Goal: Use online tool/utility: Utilize a website feature to perform a specific function

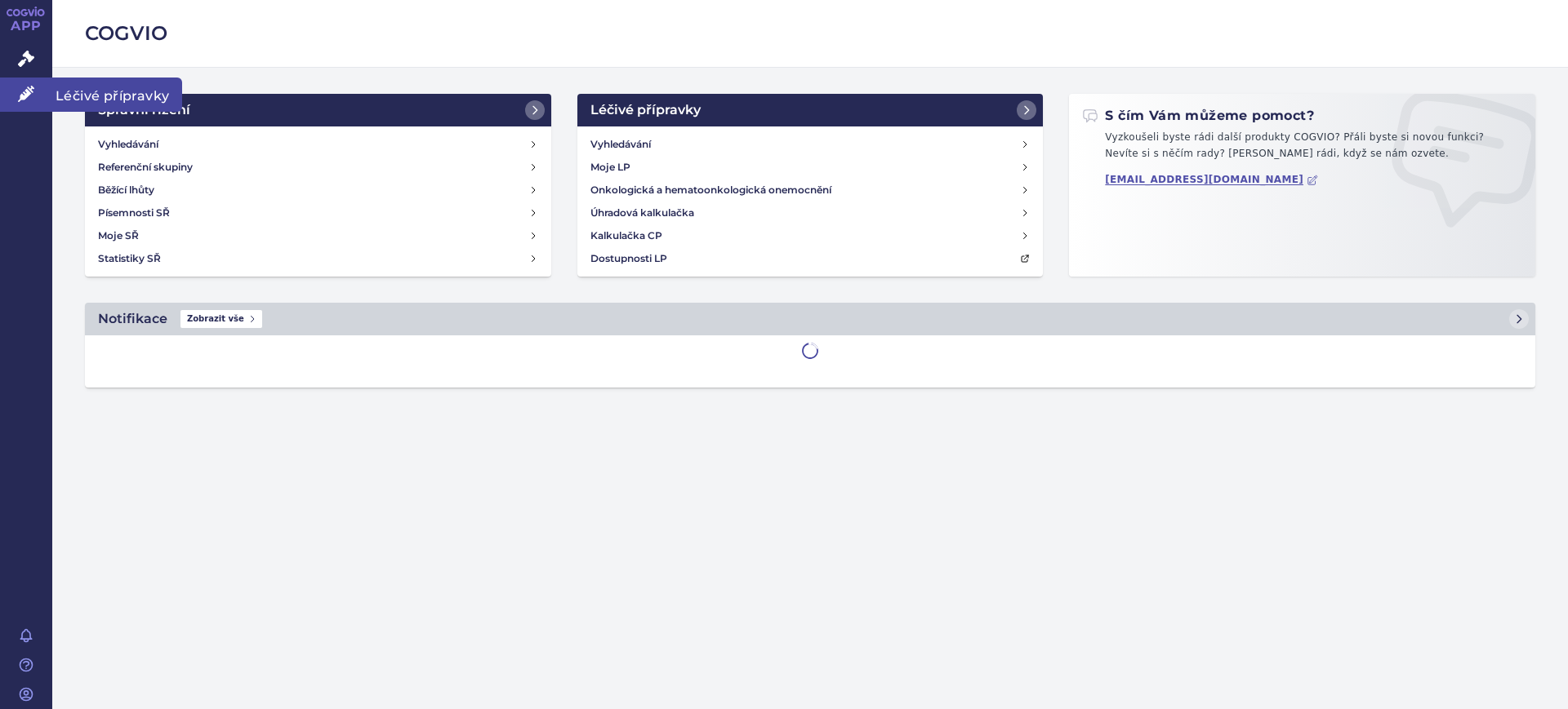
click at [31, 92] on icon at bounding box center [26, 93] width 17 height 17
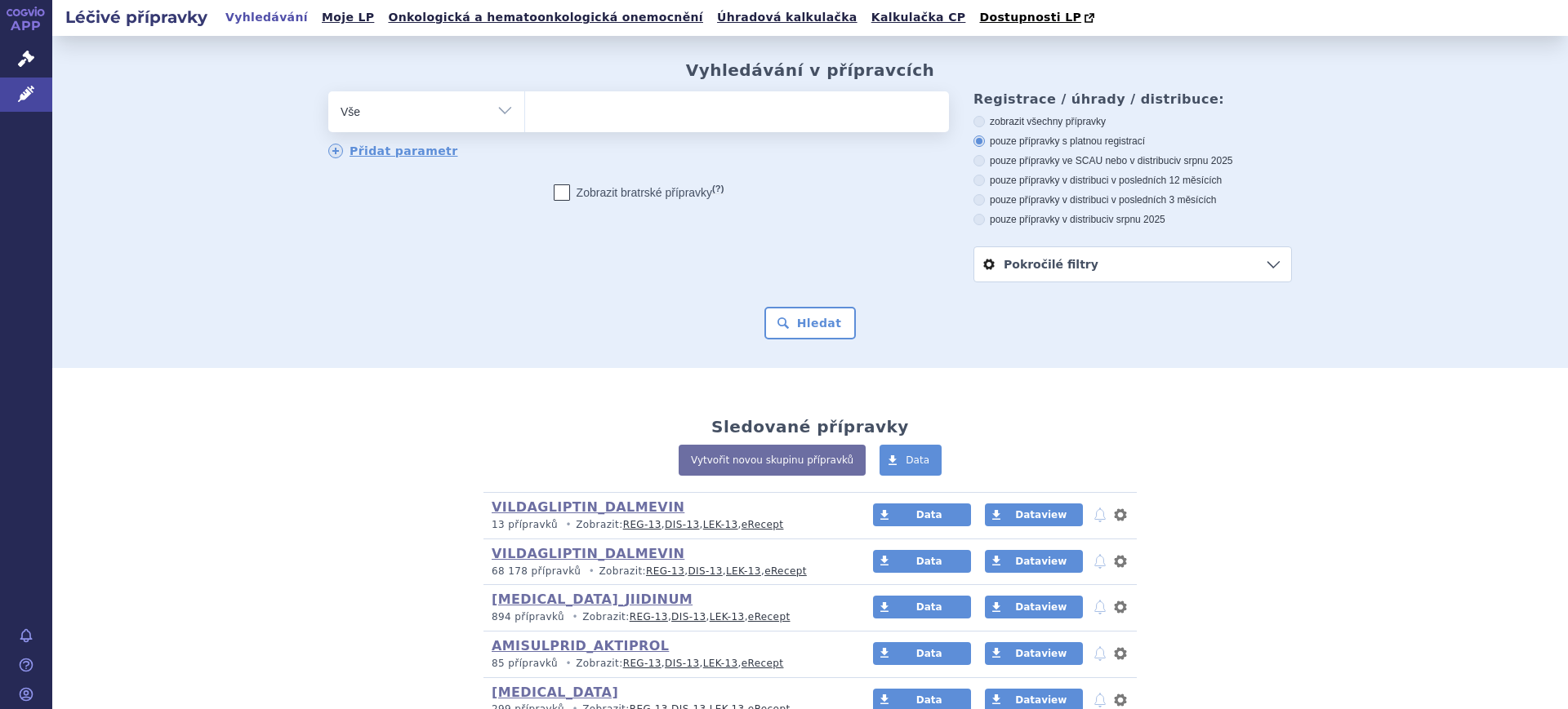
click at [416, 108] on select "Vše Přípravek/SUKL kód MAH VPOIS ATC/Aktivní látka Léková forma Síla" at bounding box center [426, 109] width 196 height 36
select select "filter-atc-group"
click at [329, 92] on select "Vše Přípravek/SUKL kód MAH VPOIS ATC/Aktivní látka Léková forma Síla" at bounding box center [426, 109] width 196 height 36
click at [633, 110] on ul at bounding box center [737, 108] width 424 height 34
click at [525, 110] on select at bounding box center [524, 111] width 1 height 41
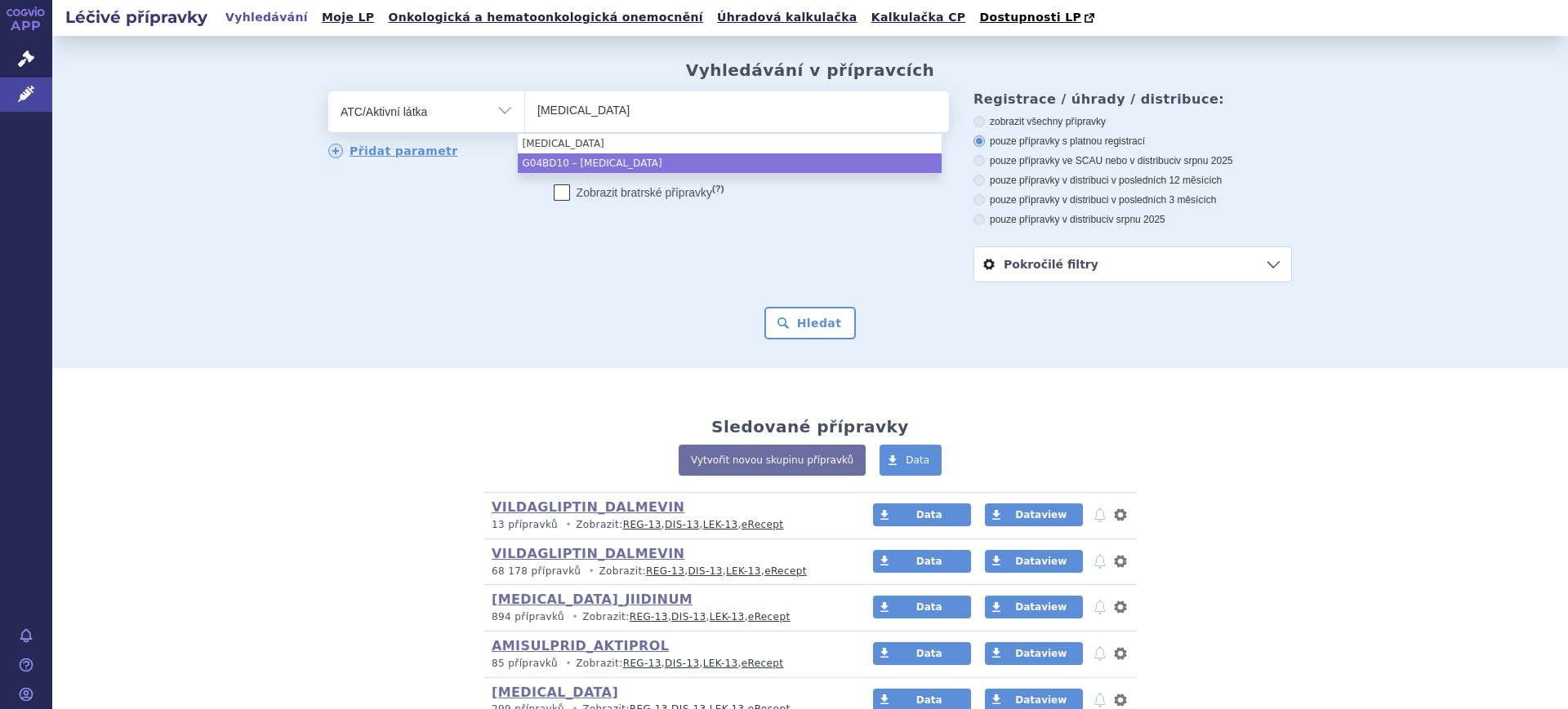
type input "darifenacin"
select select "G04BD10"
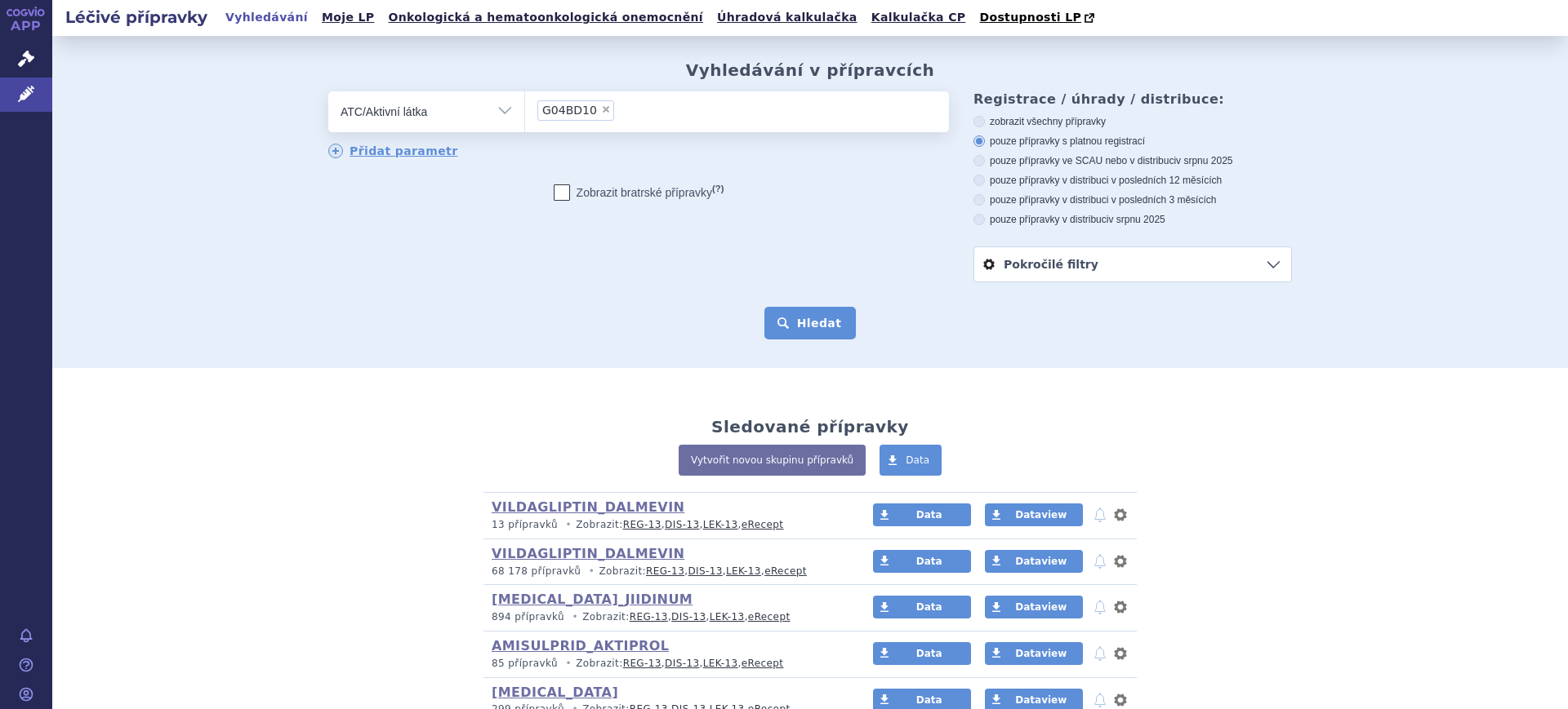
click at [797, 335] on button "Hledat" at bounding box center [811, 323] width 92 height 32
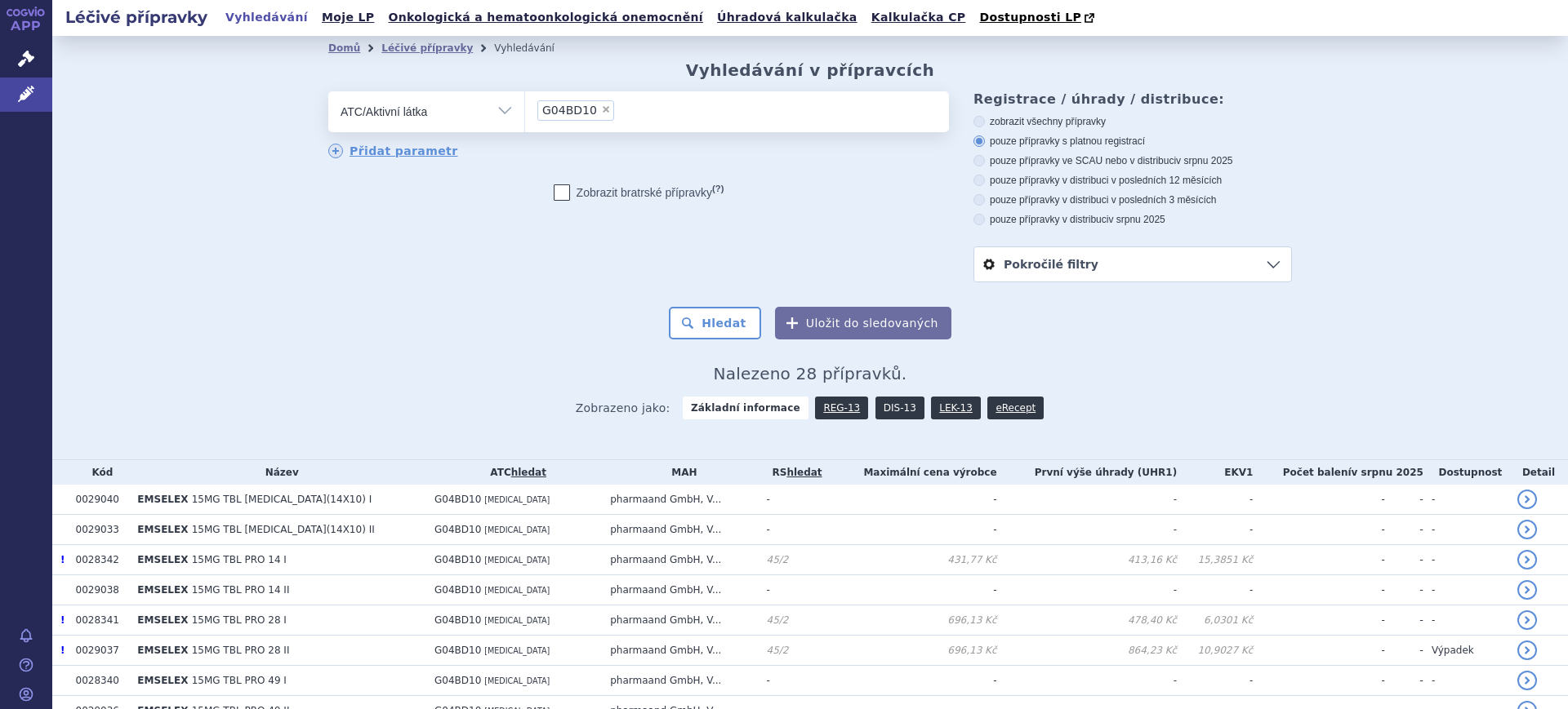
click at [875, 411] on link "DIS-13" at bounding box center [900, 407] width 49 height 23
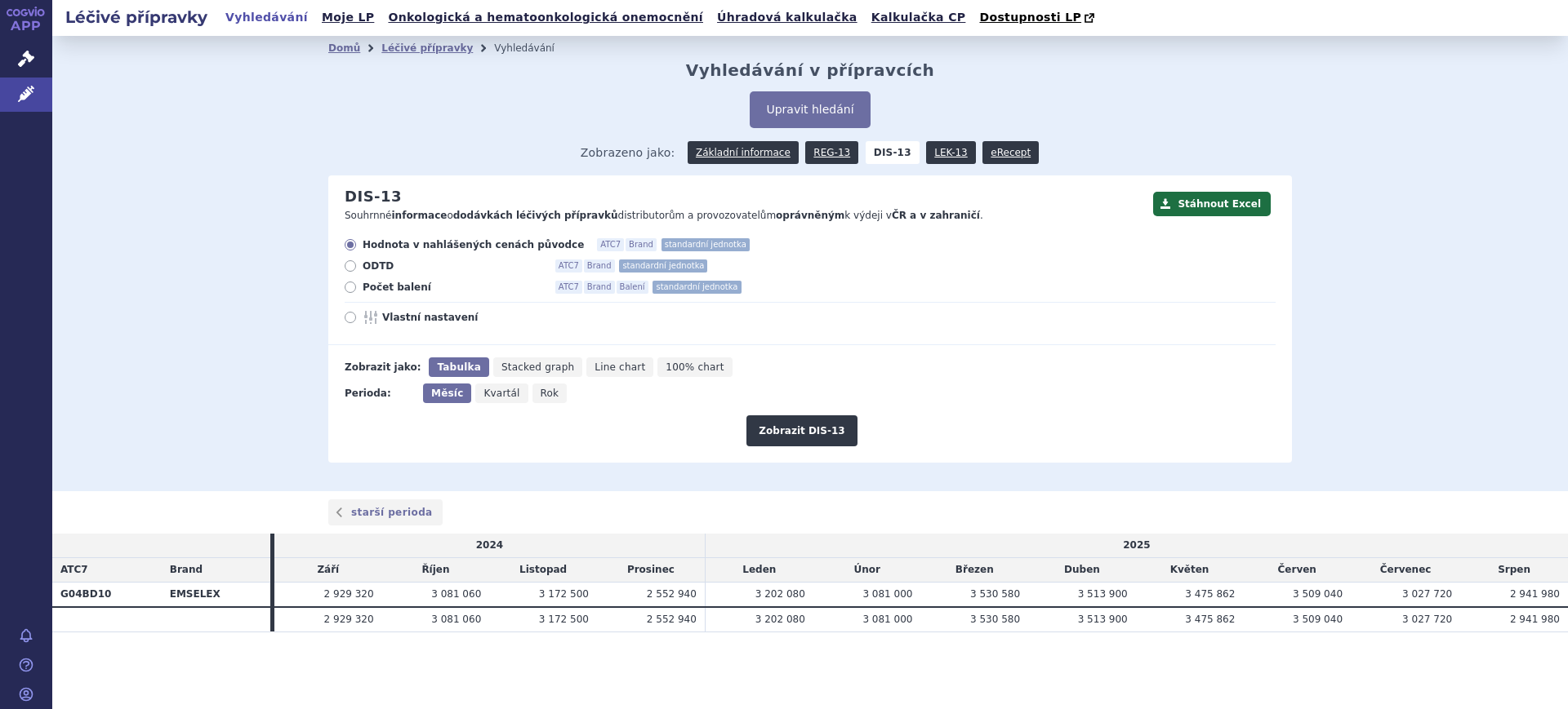
click at [543, 396] on span "Rok" at bounding box center [550, 393] width 19 height 12
click at [543, 394] on input "Rok" at bounding box center [537, 388] width 11 height 11
radio input "true"
click at [839, 440] on button "Zobrazit DIS-13" at bounding box center [802, 432] width 110 height 31
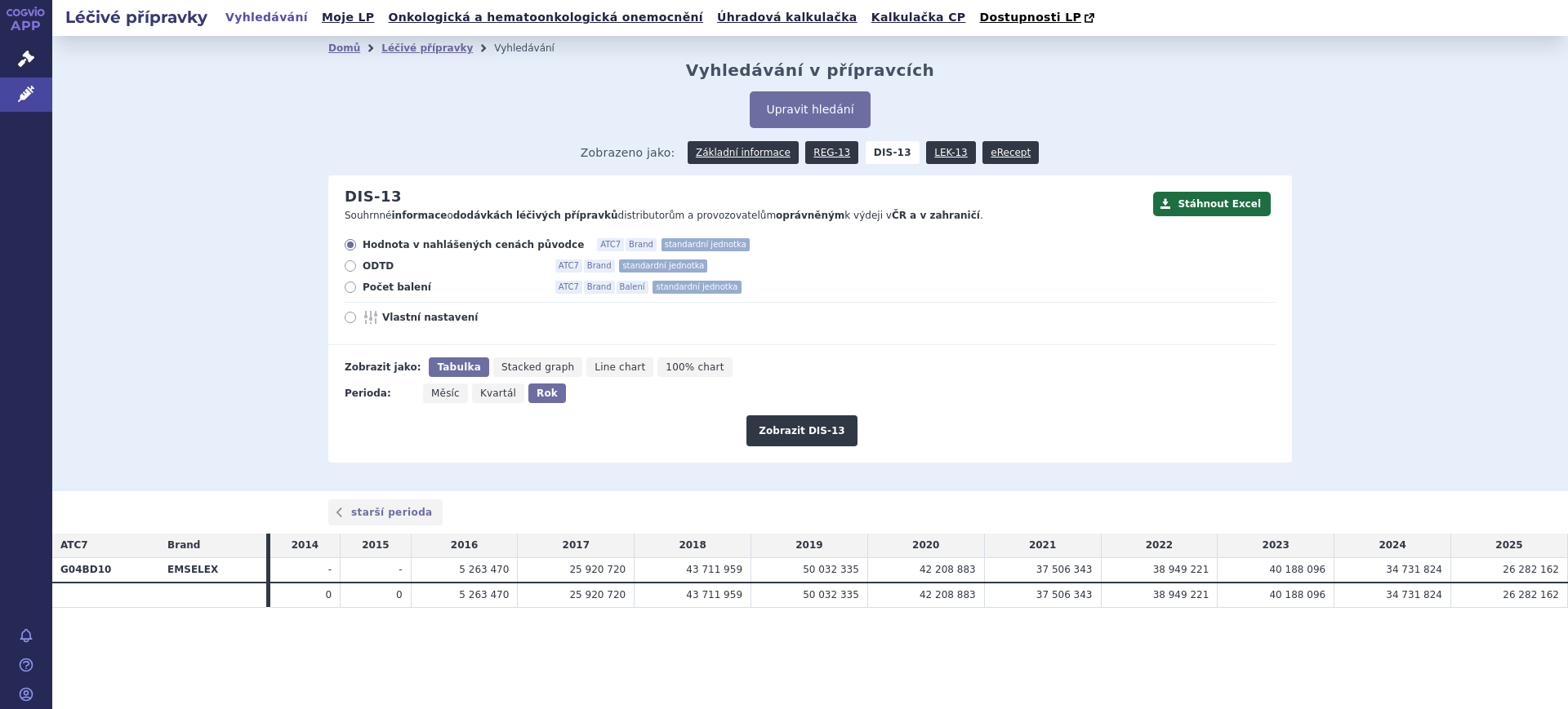
click at [373, 315] on icon at bounding box center [373, 317] width 20 height 13
click at [357, 315] on input "Vlastní nastavení" at bounding box center [351, 320] width 11 height 11
radio input "true"
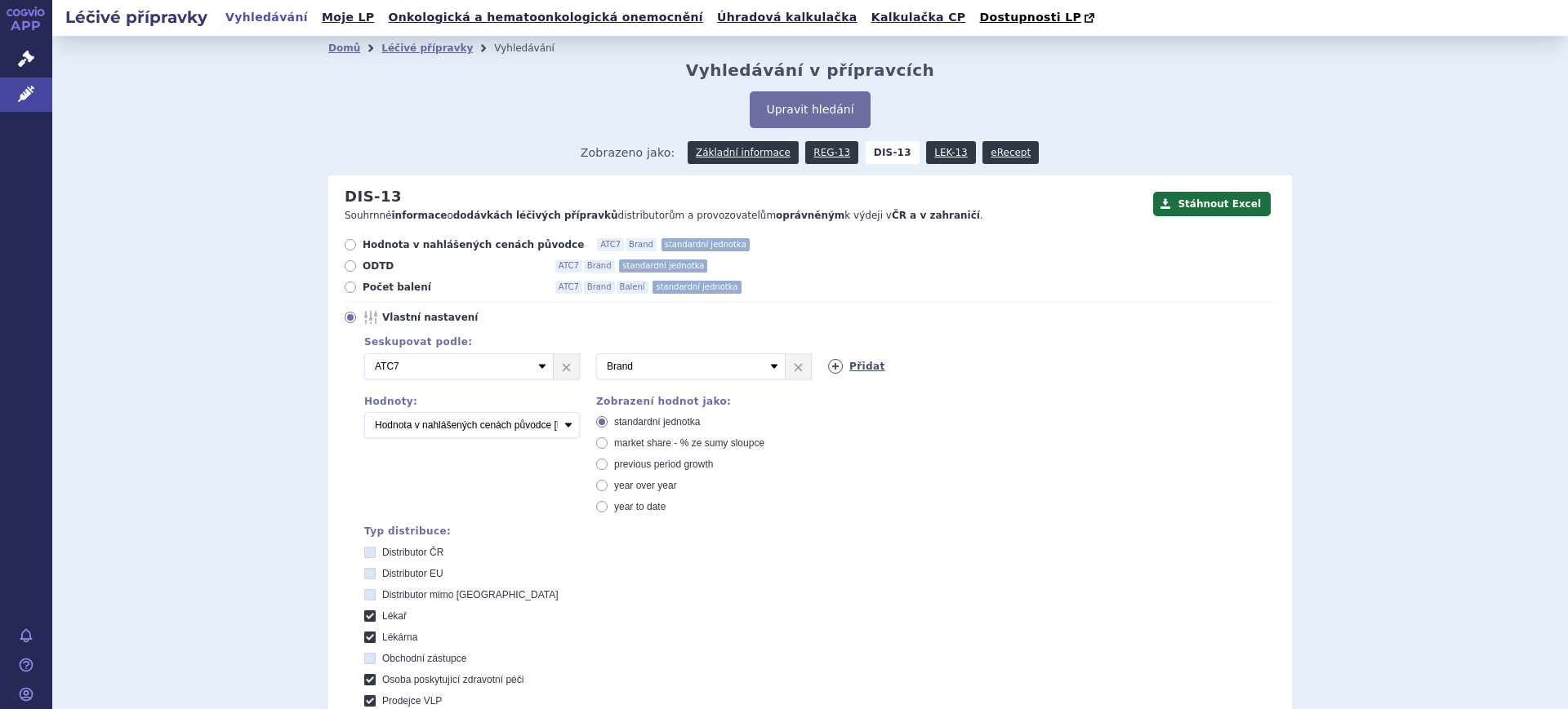
click at [834, 365] on icon at bounding box center [835, 366] width 15 height 15
click at [834, 365] on select "Vyberte groupování ATC3 ATC5 ATC7 Brand Balení SÚKL kód MAH VPOIS Referenční sk…" at bounding box center [923, 366] width 190 height 27
select select "mah"
click at [828, 354] on select "Vyberte groupování ATC3 ATC5 ATC7 Brand Balení SÚKL kód MAH VPOIS Referenční sk…" at bounding box center [923, 366] width 190 height 27
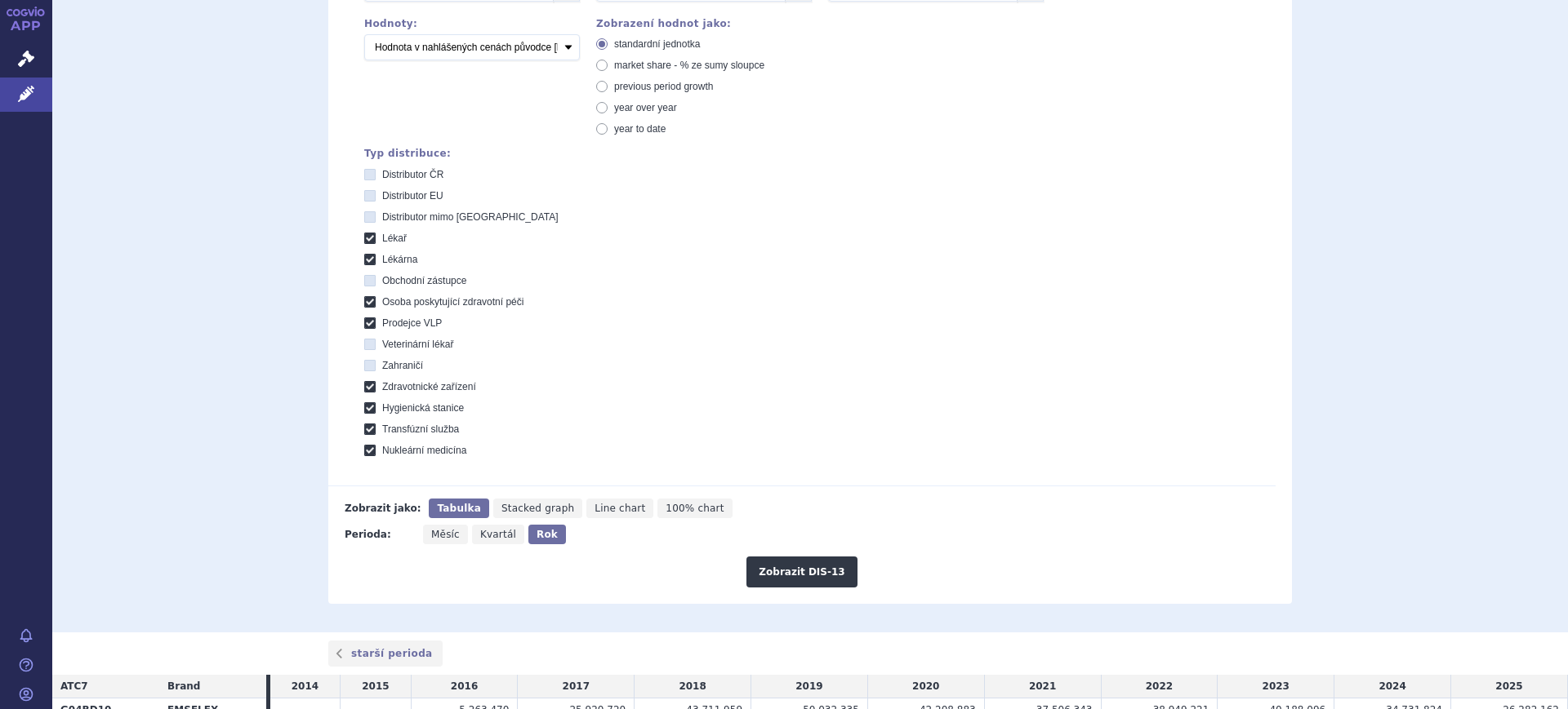
scroll to position [408, 0]
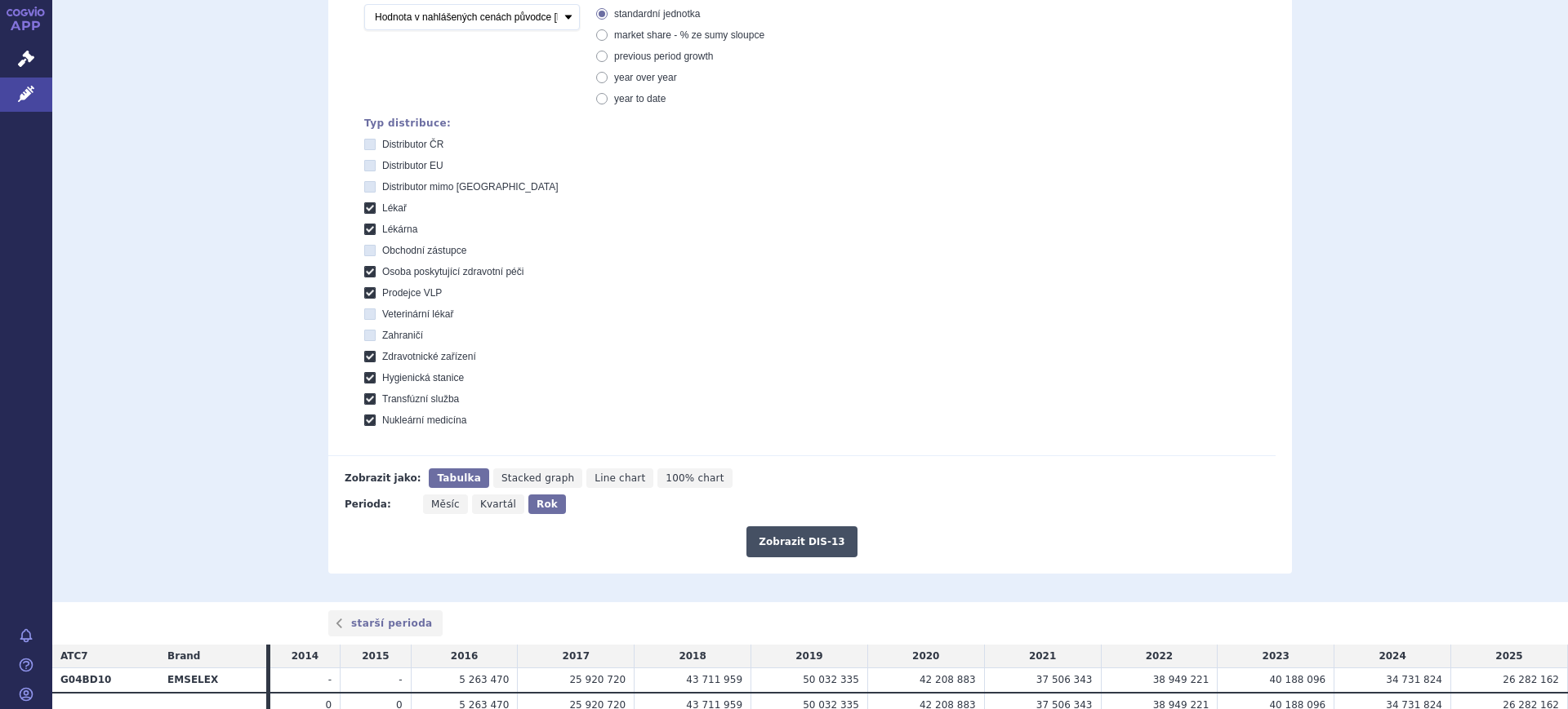
click at [806, 546] on button "Zobrazit DIS-13" at bounding box center [802, 542] width 110 height 31
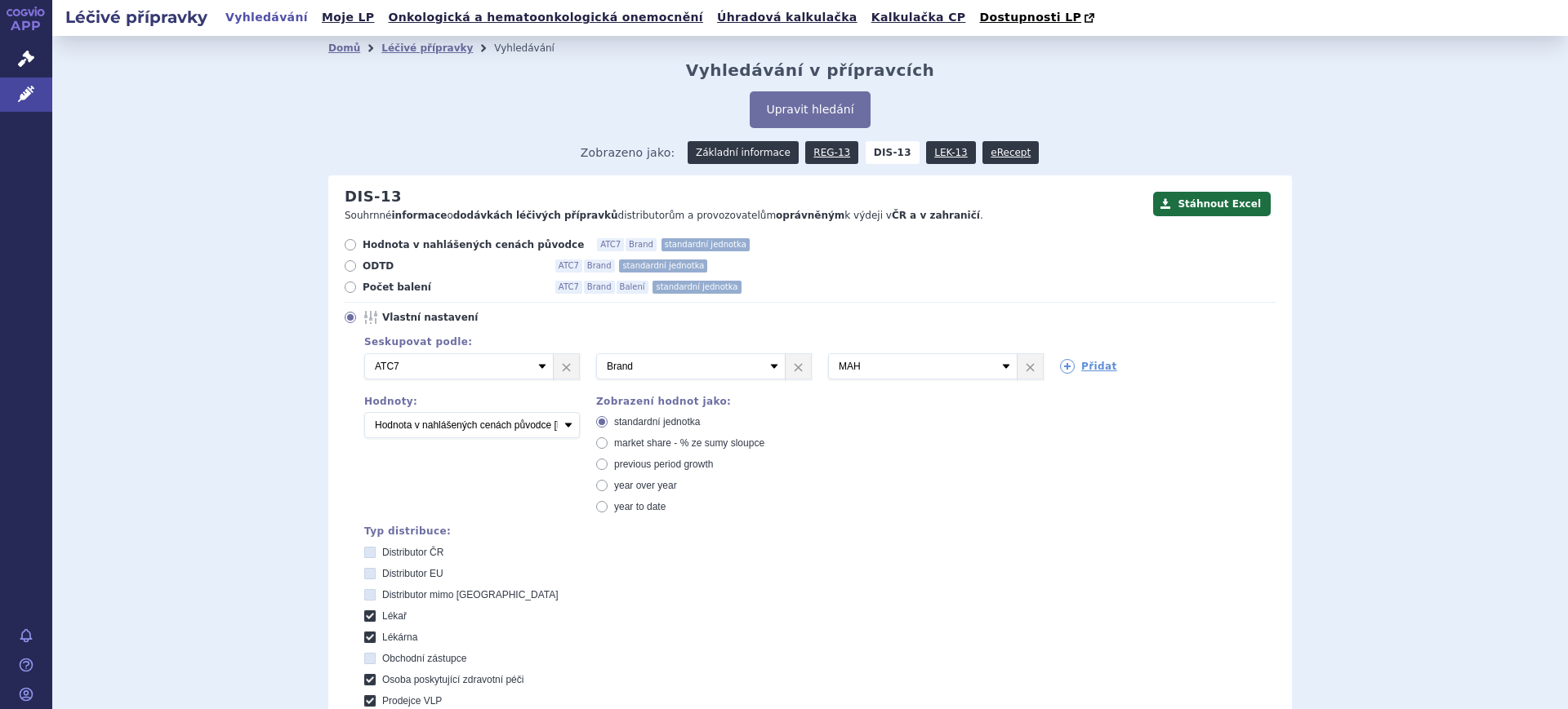
drag, startPoint x: 731, startPoint y: 156, endPoint x: 722, endPoint y: 170, distance: 16.6
click at [731, 156] on link "Základní informace" at bounding box center [743, 152] width 111 height 23
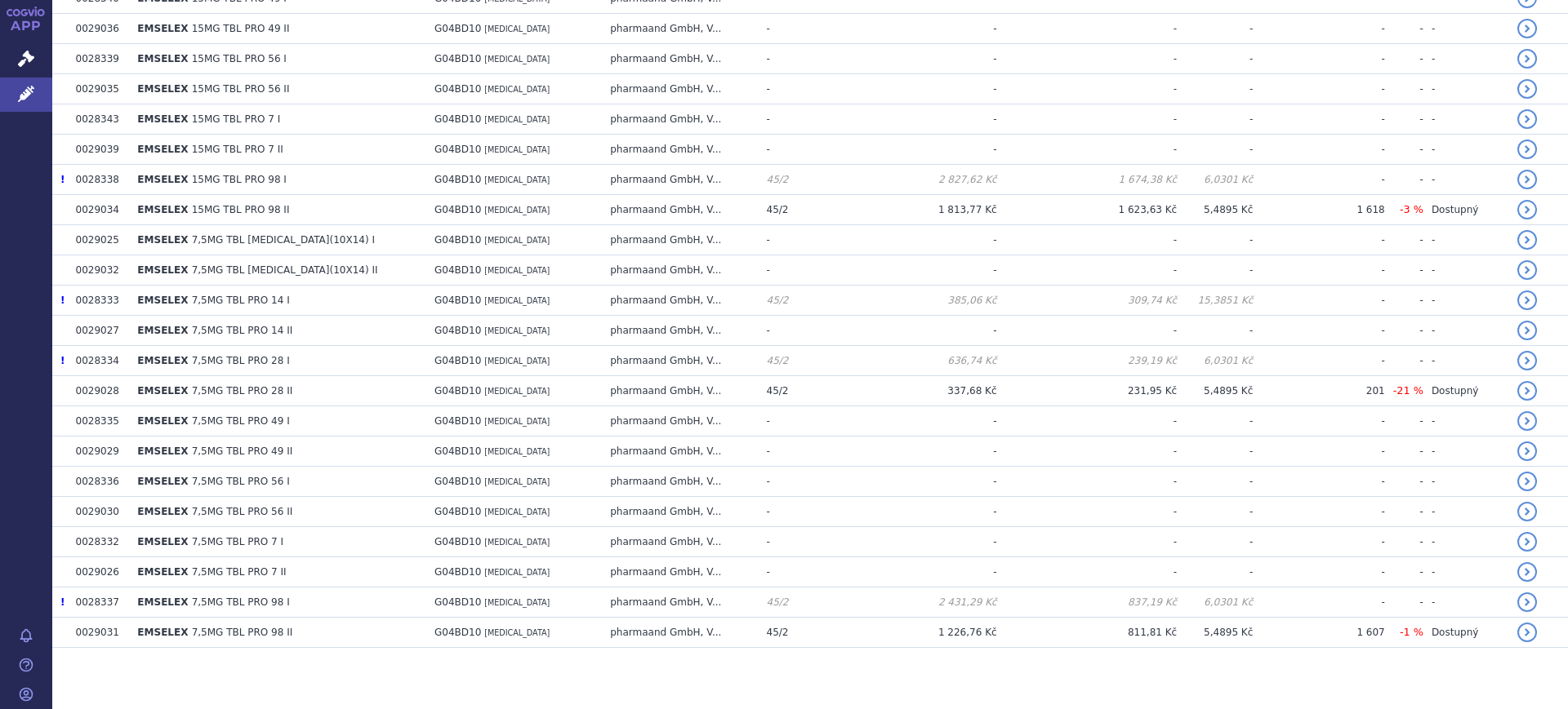
scroll to position [688, 0]
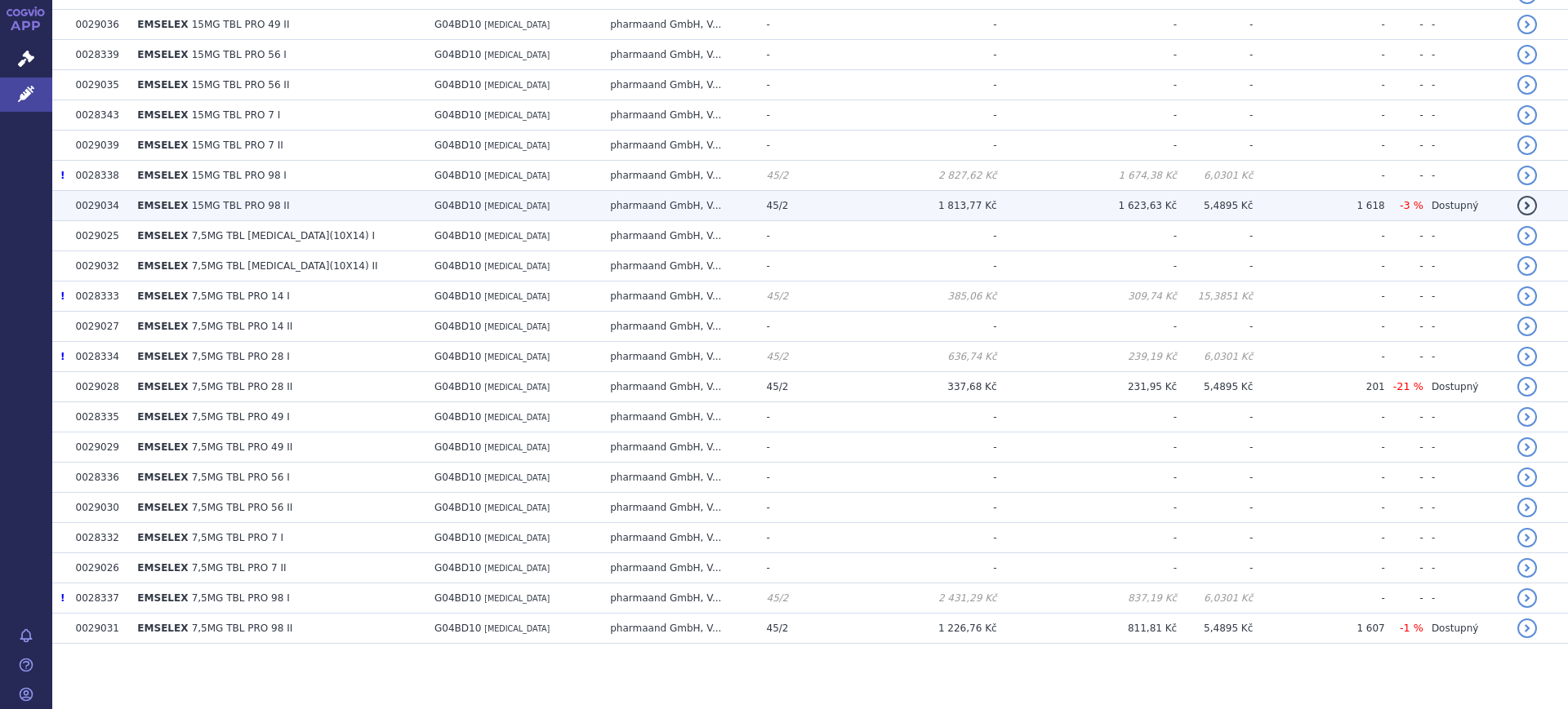
click at [556, 218] on td "G04BD10 DARIFENACIN" at bounding box center [513, 206] width 175 height 30
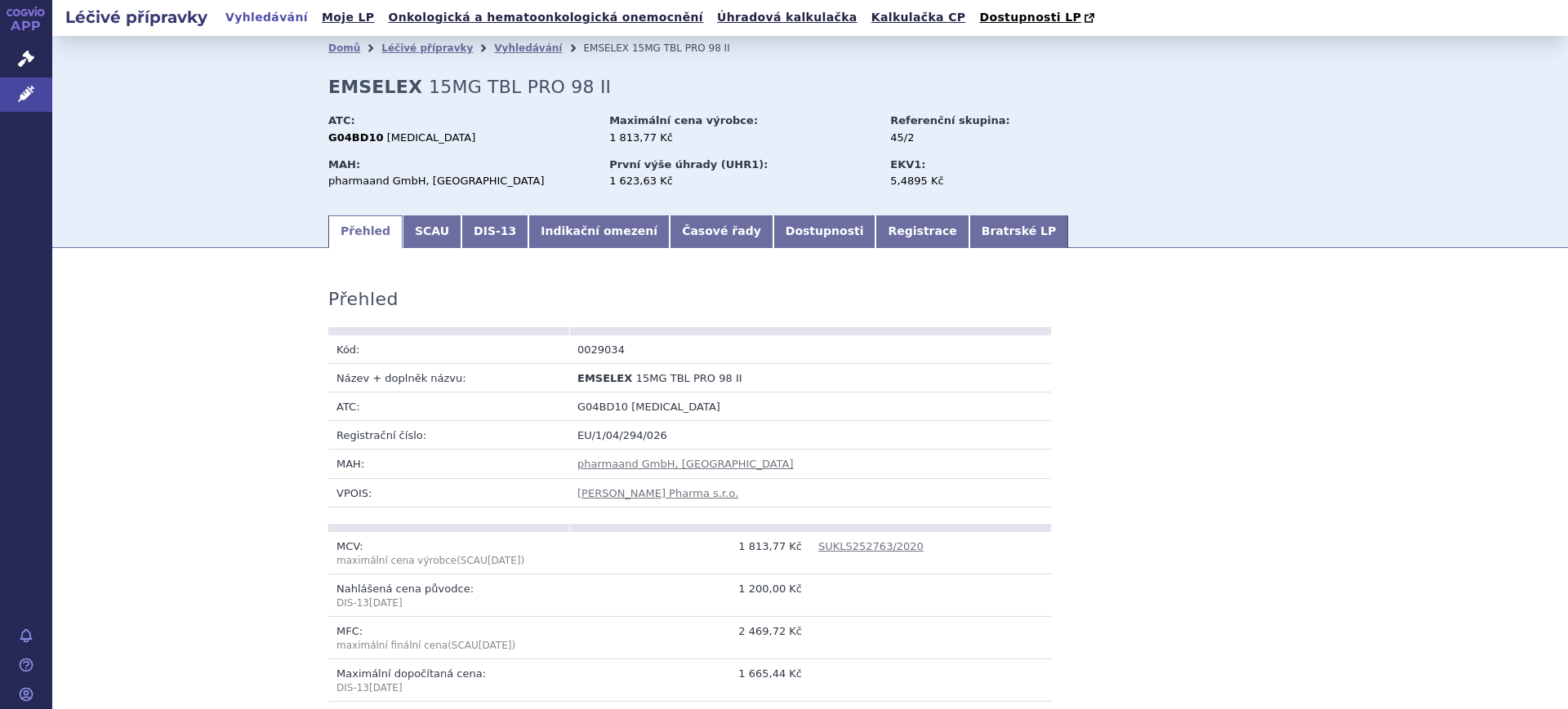
scroll to position [102, 0]
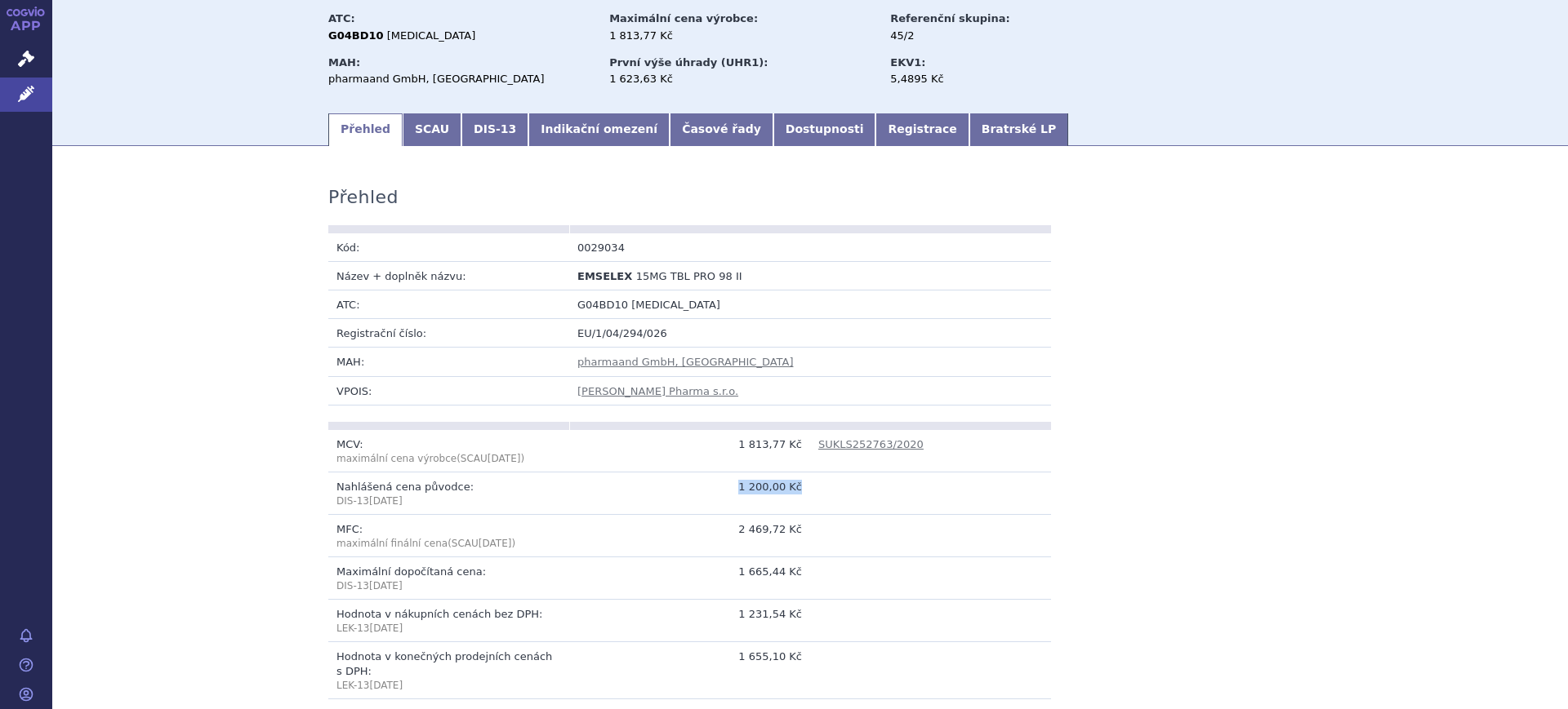
drag, startPoint x: 681, startPoint y: 479, endPoint x: 860, endPoint y: 502, distance: 180.5
click at [860, 502] on tr "Nahlášená cena původce: DIS-13 Aug 2025 1 200,00 Kč" at bounding box center [690, 493] width 723 height 42
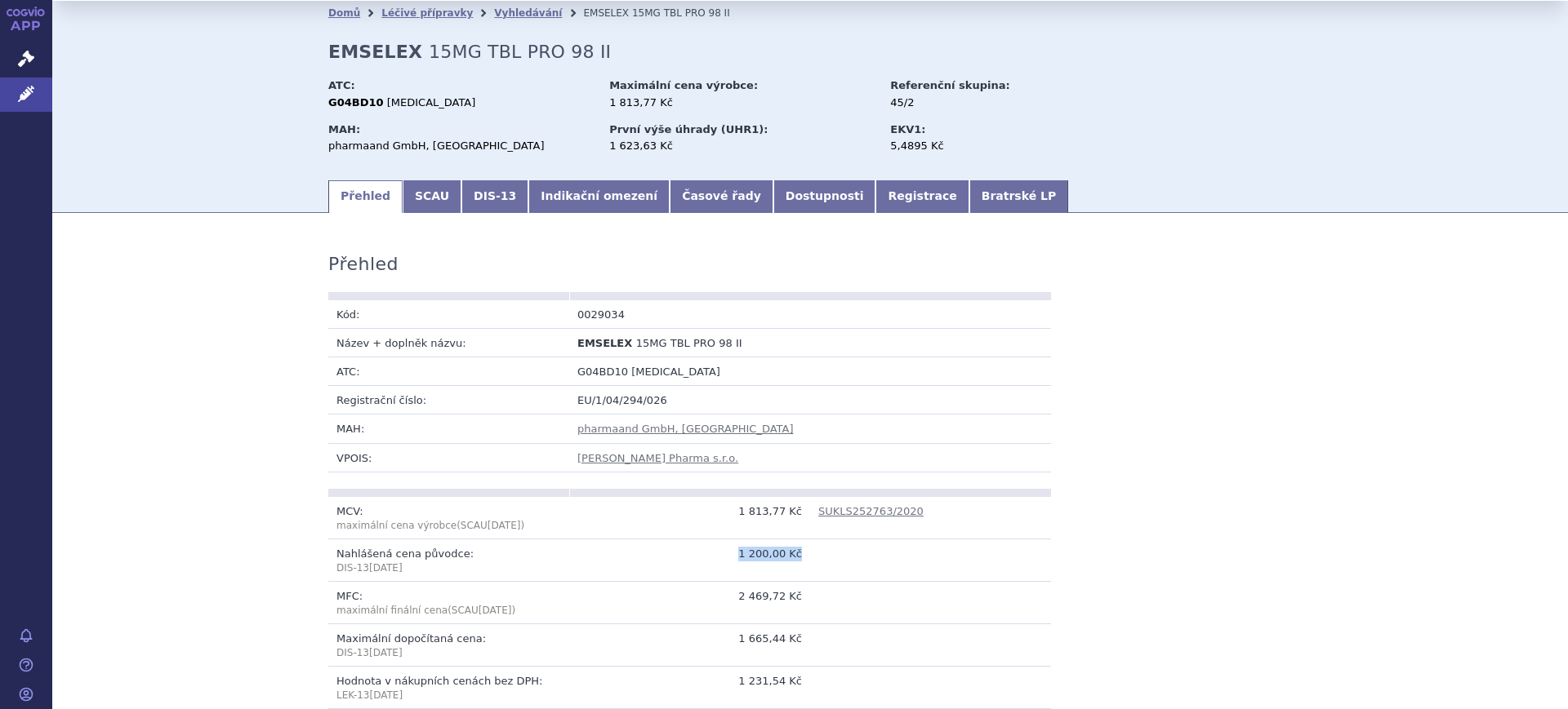
scroll to position [0, 0]
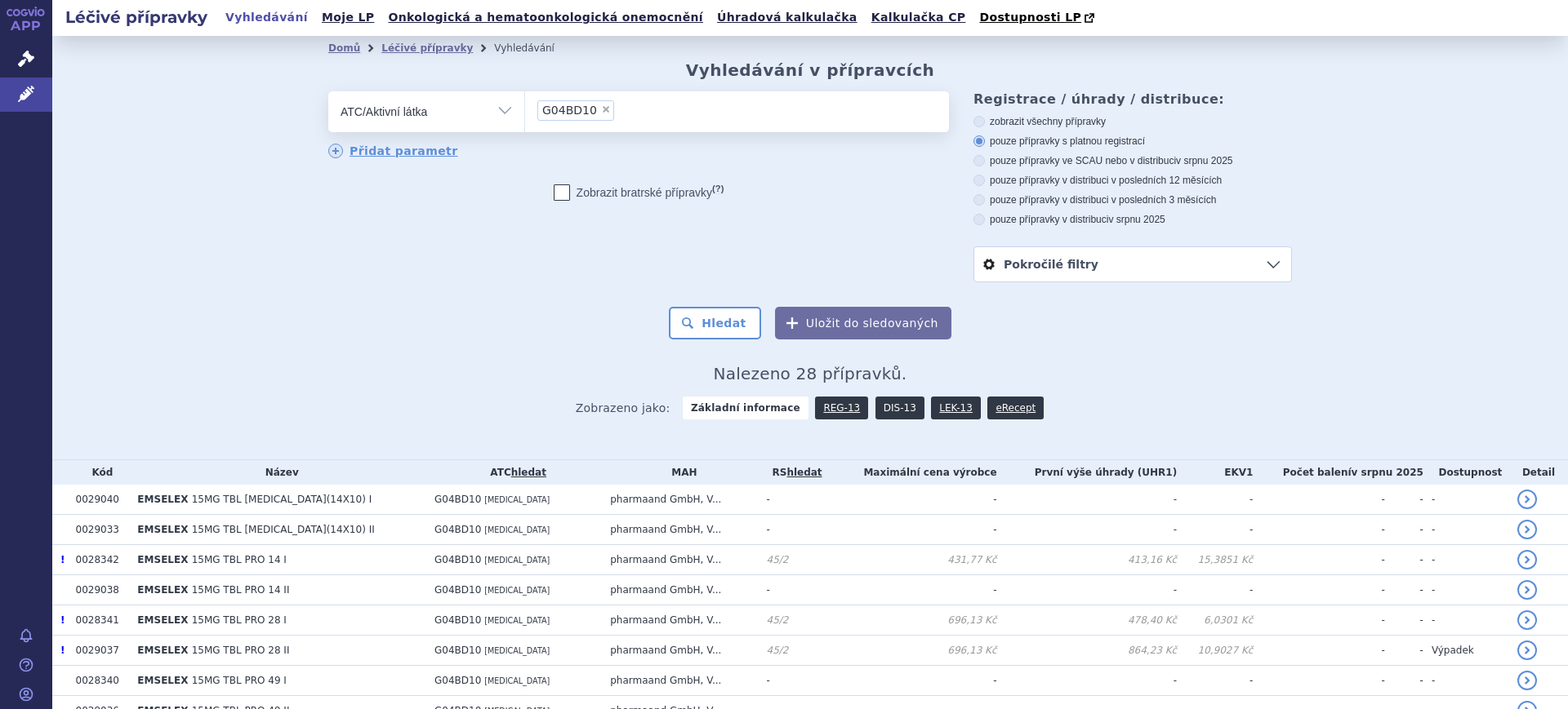
click at [880, 408] on link "DIS-13" at bounding box center [900, 407] width 49 height 23
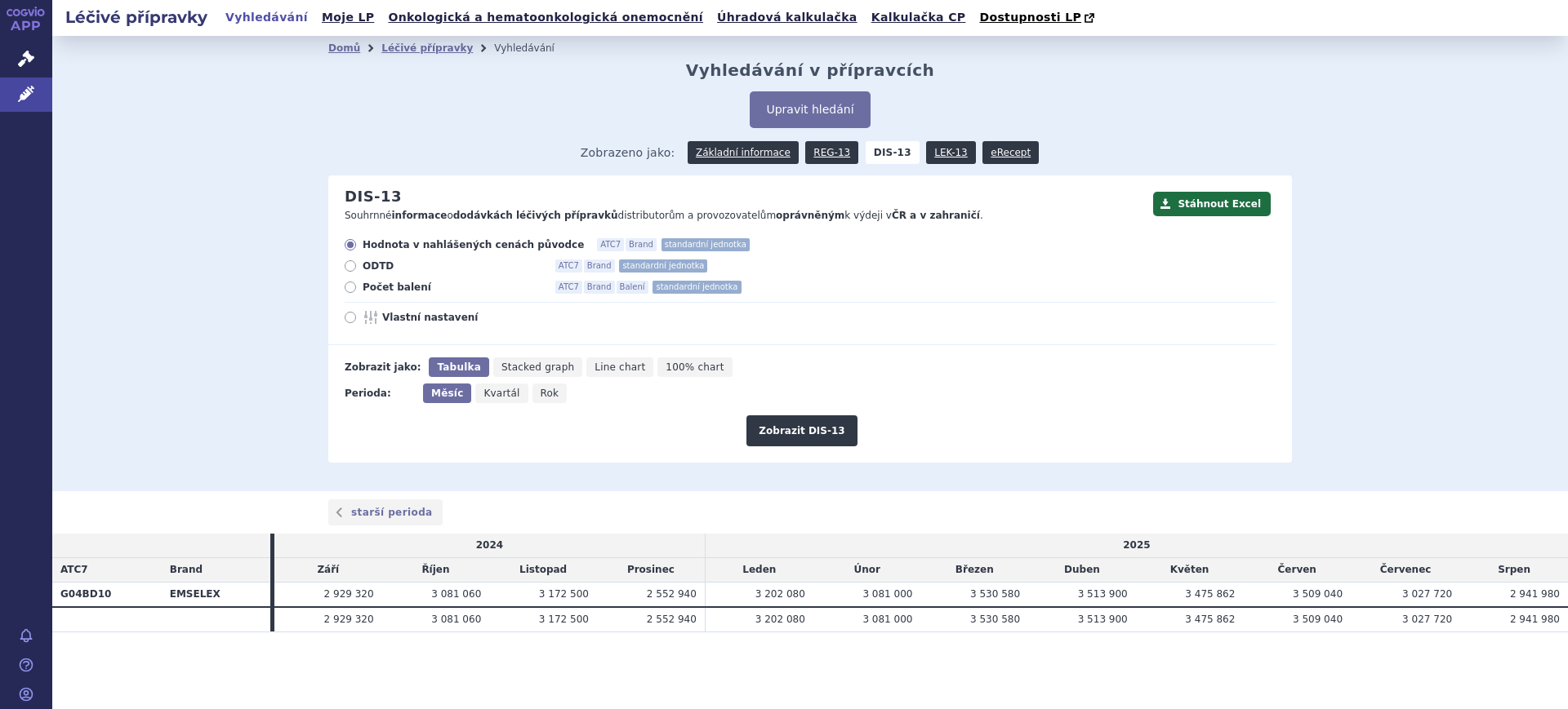
click at [532, 385] on icon "Rok" at bounding box center [550, 393] width 35 height 20
click at [532, 385] on input "Rok" at bounding box center [537, 388] width 11 height 11
radio input "true"
click at [402, 323] on span "Vlastní nastavení" at bounding box center [472, 317] width 180 height 13
click at [357, 323] on input "Vlastní nastavení" at bounding box center [351, 320] width 11 height 11
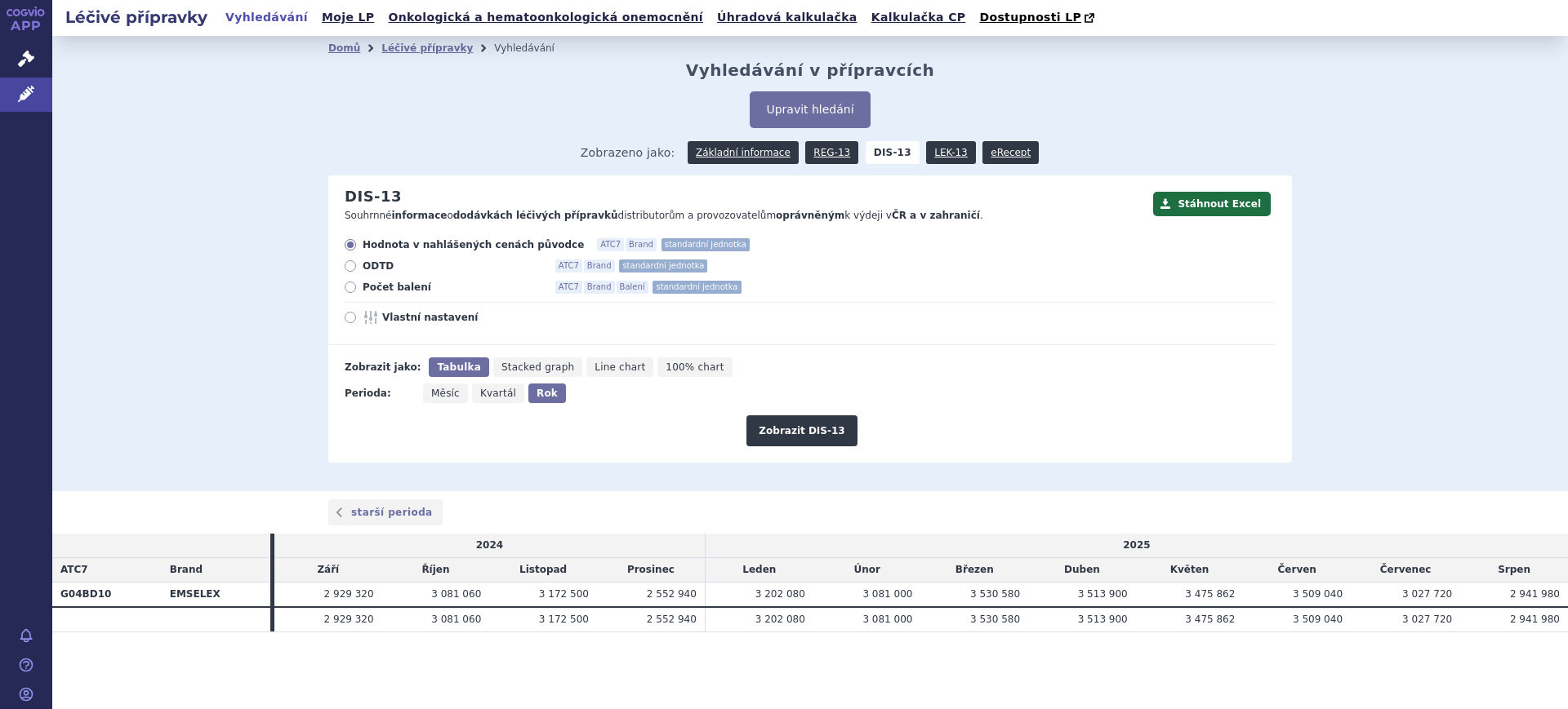
radio input "true"
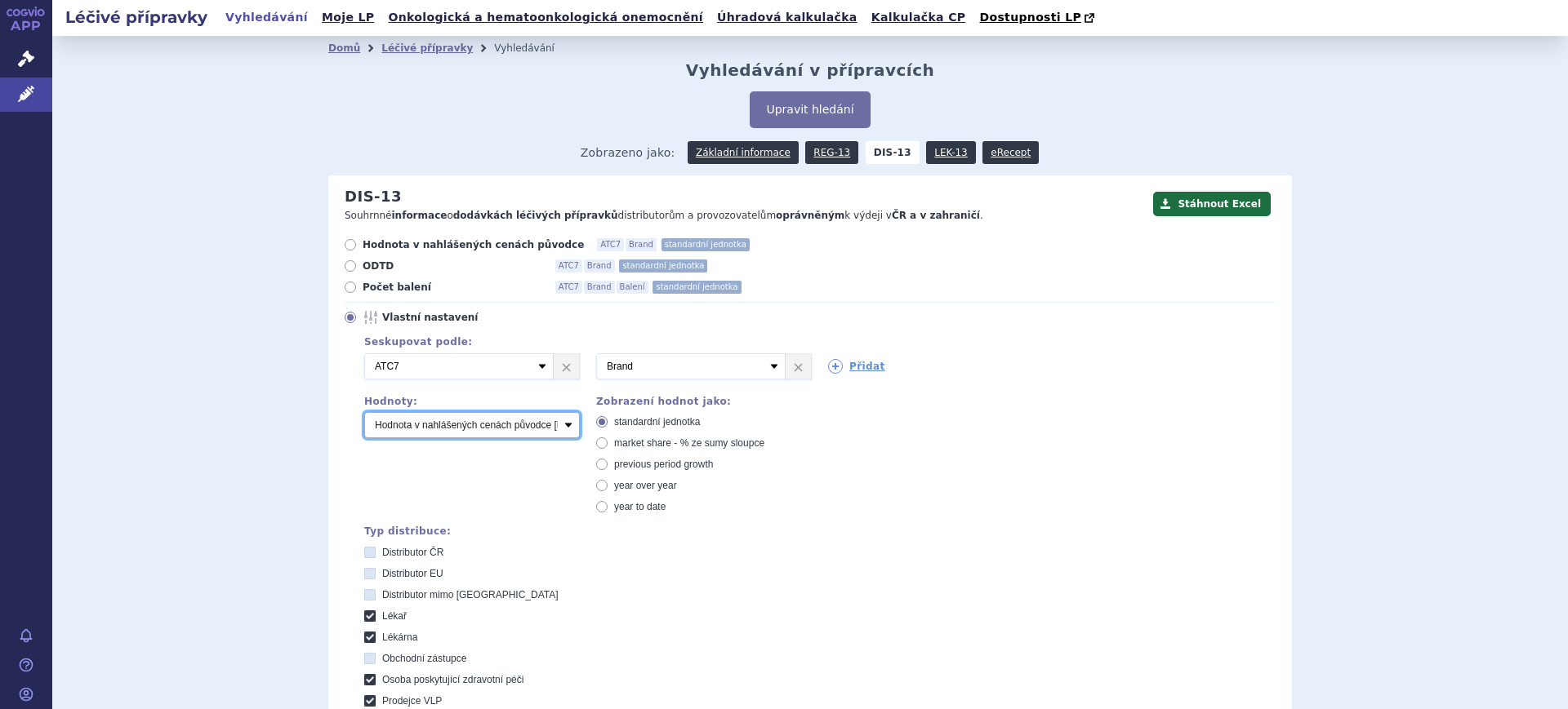
click at [425, 432] on select "Počet balení Hodnota v nahlášených cenách původce [DIS-13] Hodnota v maximálníc…" at bounding box center [471, 425] width 215 height 27
select select "packages"
click at [364, 413] on select "Počet balení Hodnota v nahlášených cenách původce [DIS-13] Hodnota v maximálníc…" at bounding box center [471, 425] width 215 height 27
click at [828, 363] on icon at bounding box center [835, 366] width 15 height 15
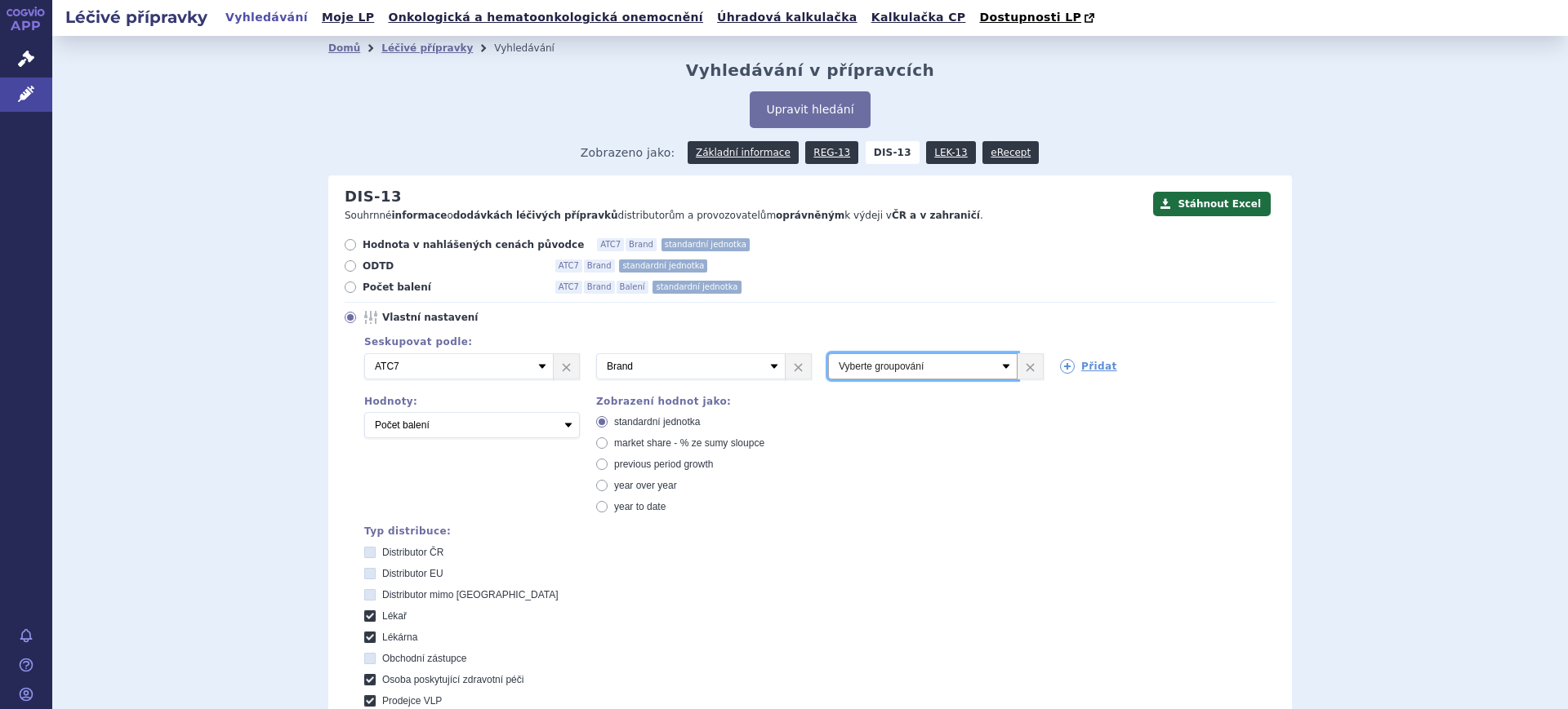
click at [832, 370] on select "Vyberte groupování ATC3 ATC5 ATC7 Brand Balení SÚKL kód MAH VPOIS Referenční sk…" at bounding box center [923, 366] width 190 height 27
select select "package"
click at [828, 354] on select "Vyberte groupování ATC3 ATC5 ATC7 Brand Balení SÚKL kód MAH VPOIS Referenční sk…" at bounding box center [923, 366] width 190 height 27
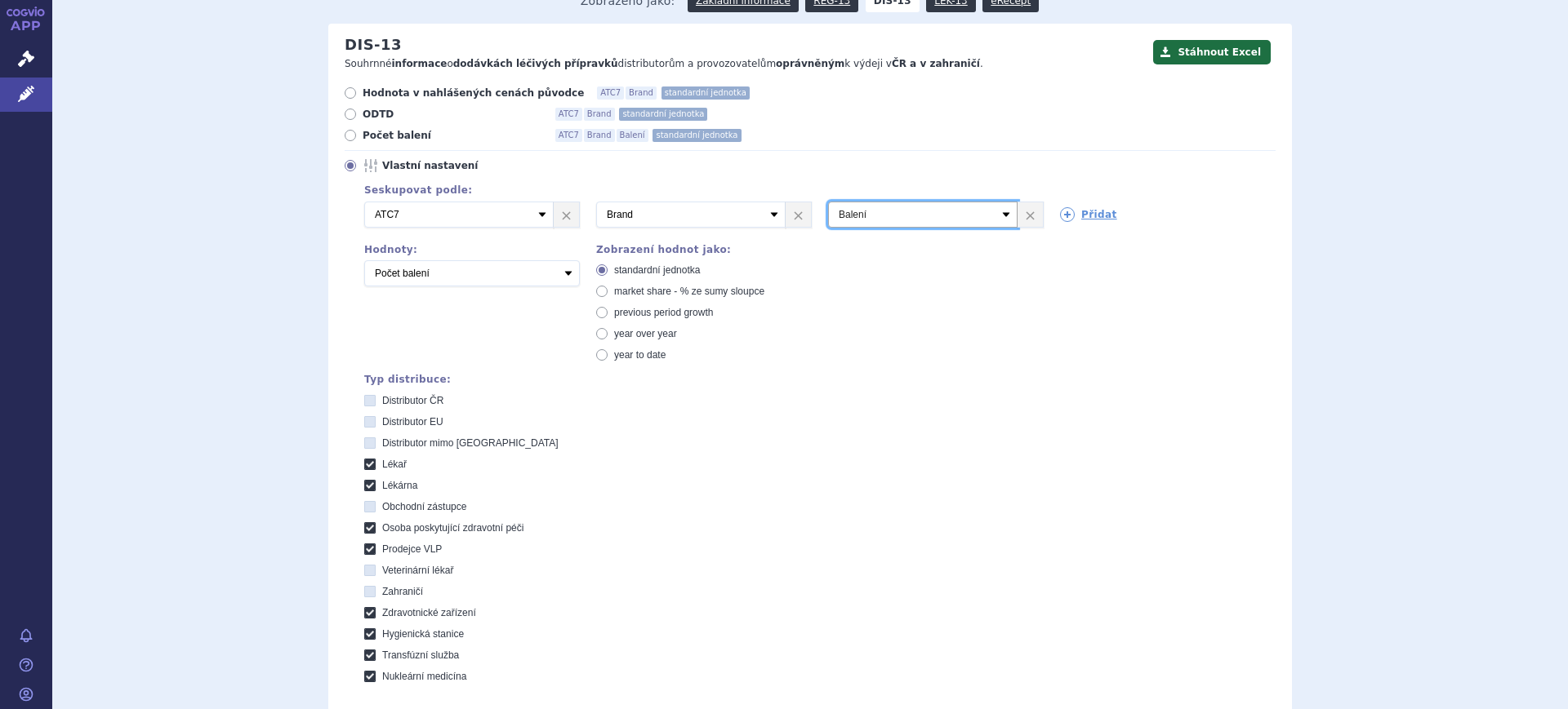
scroll to position [306, 0]
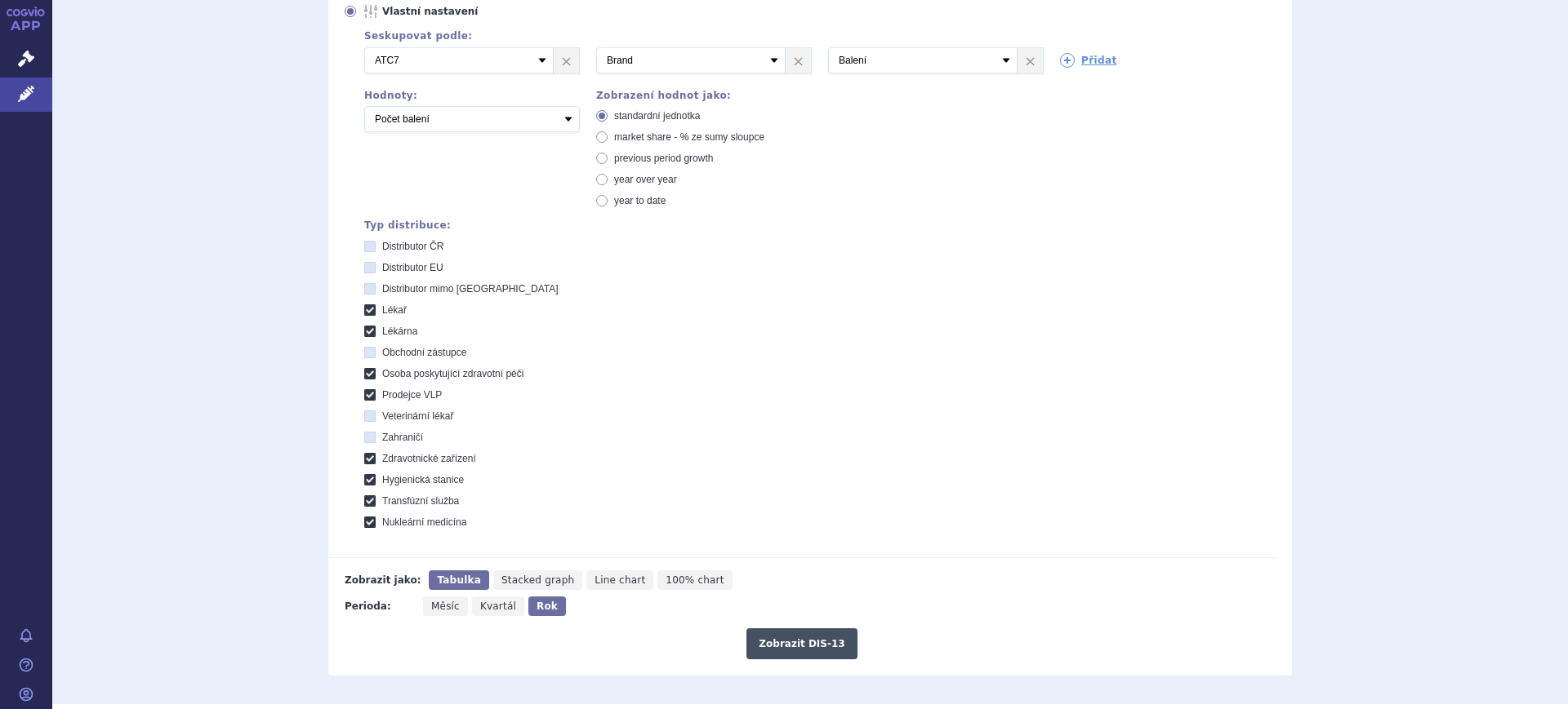
click at [780, 643] on button "Zobrazit DIS-13" at bounding box center [802, 644] width 110 height 31
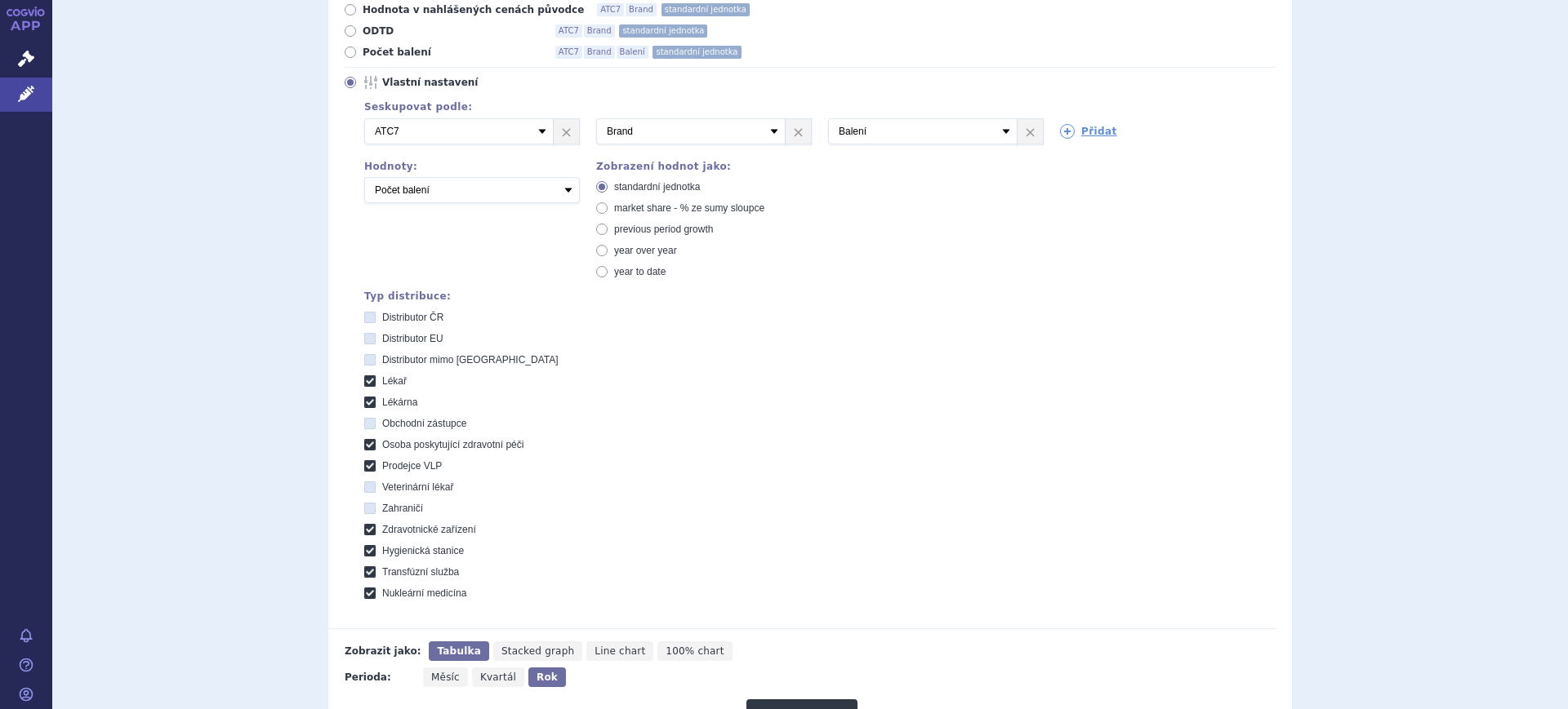
scroll to position [46, 0]
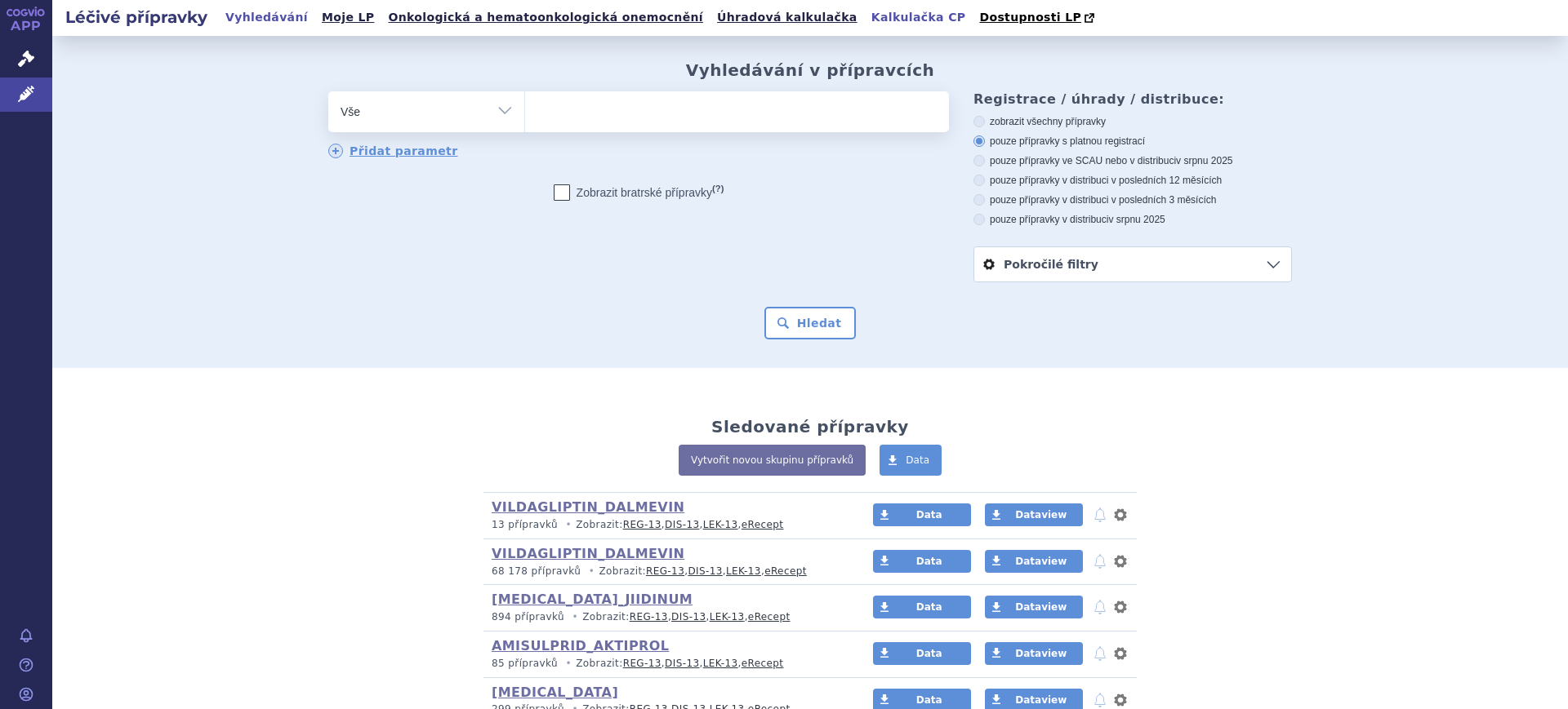
click at [867, 21] on link "Kalkulačka CP" at bounding box center [919, 18] width 104 height 22
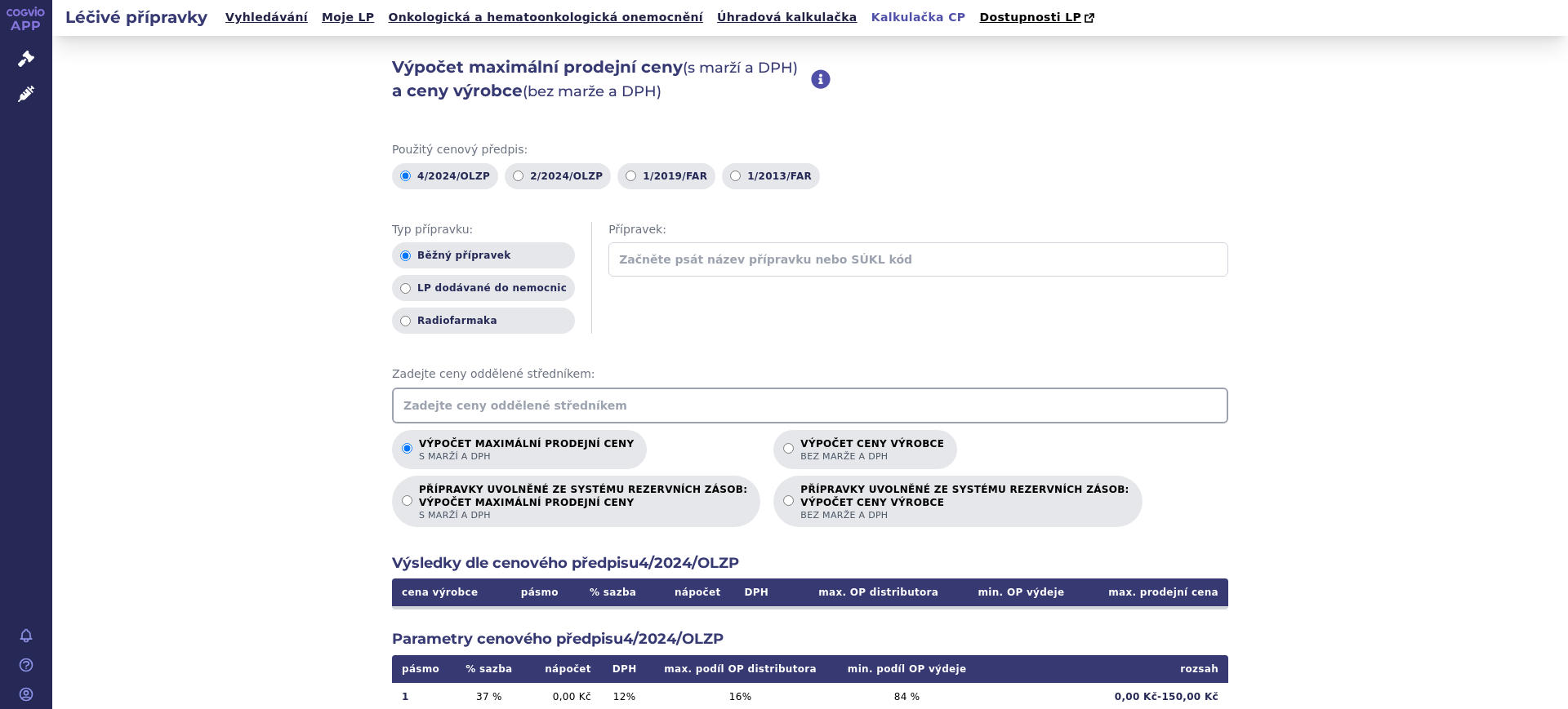
click at [556, 404] on input "text" at bounding box center [810, 405] width 836 height 36
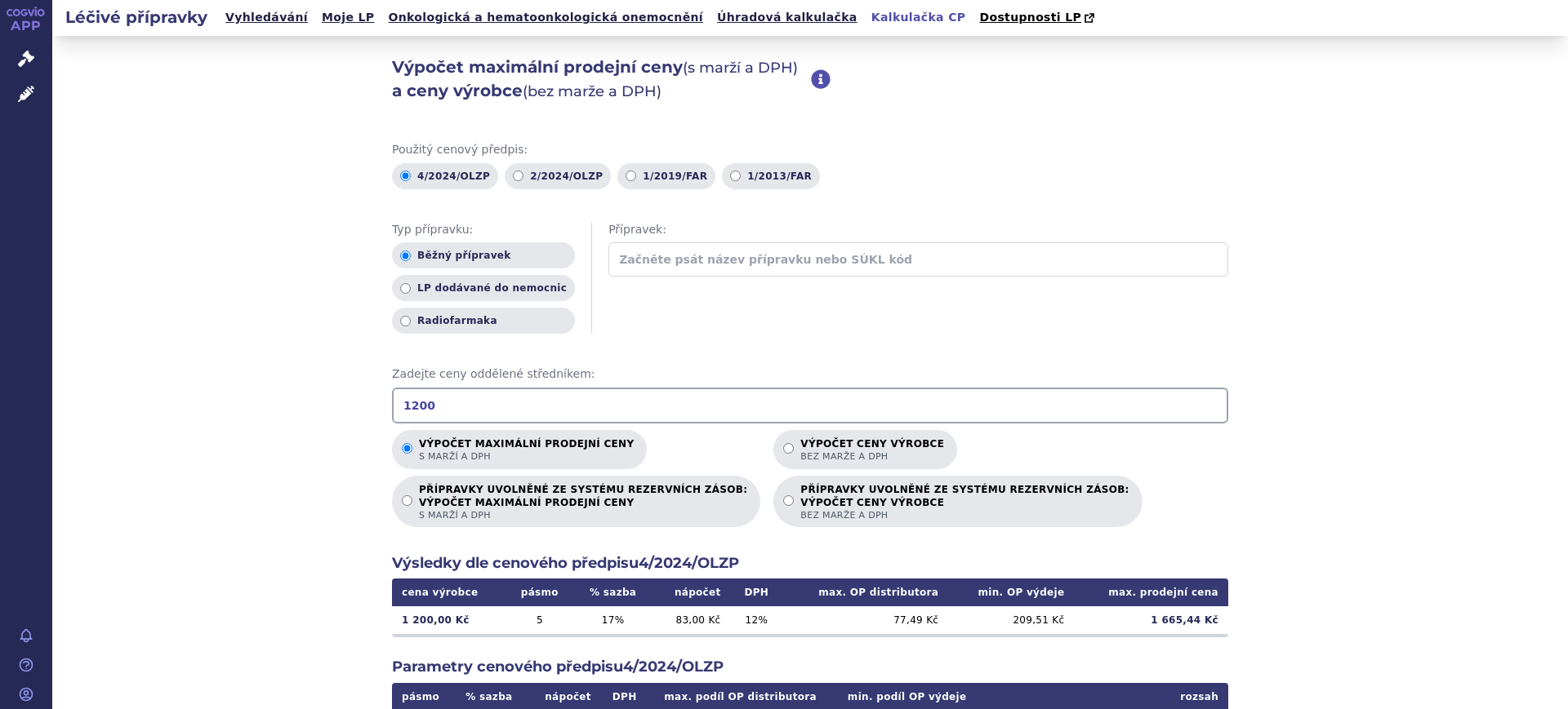
type input "1200"
